Goal: Information Seeking & Learning: Learn about a topic

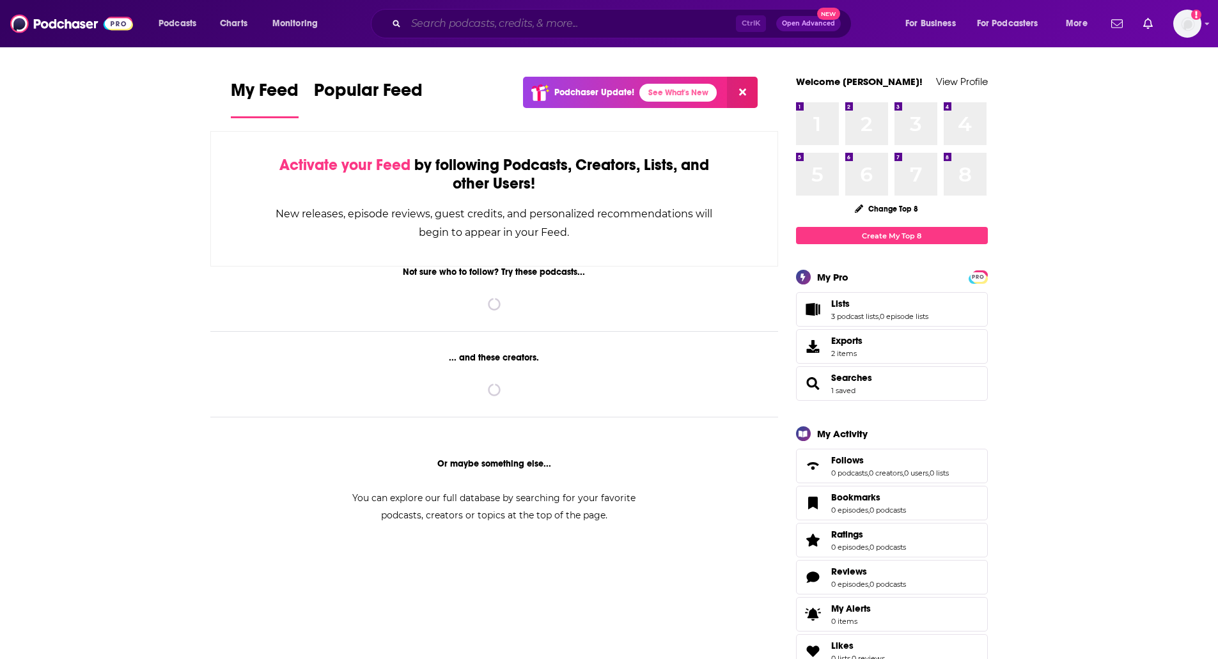
click at [585, 23] on input "Search podcasts, credits, & more..." at bounding box center [571, 23] width 330 height 20
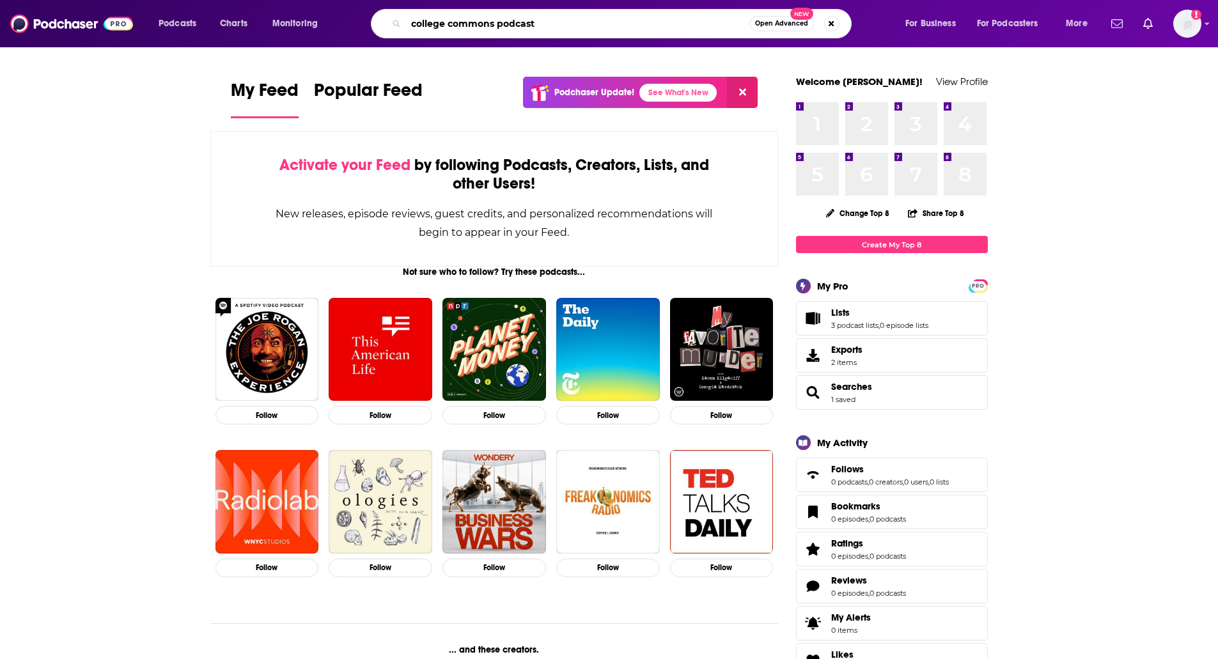
type input "college commons podcast"
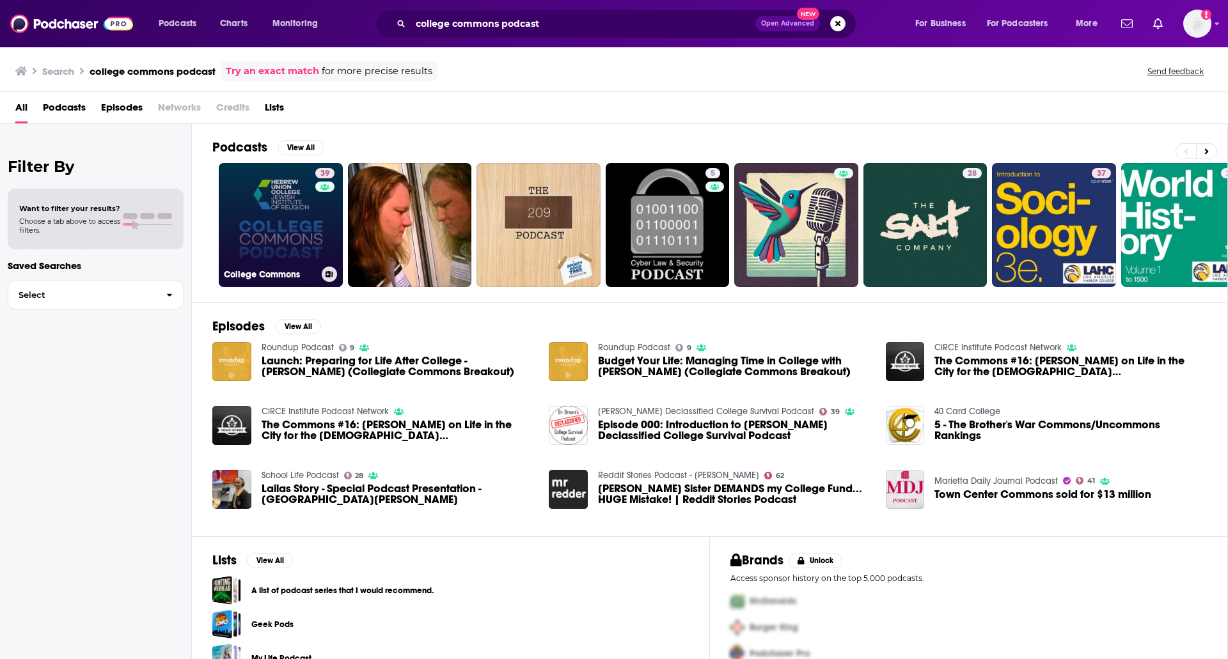
click at [276, 247] on link "39 College Commons" at bounding box center [281, 225] width 124 height 124
